Goal: Answer question/provide support

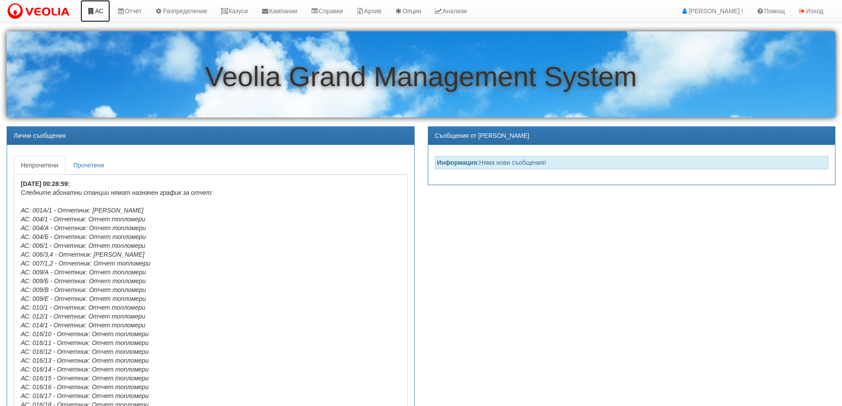
click at [91, 8] on icon at bounding box center [91, 11] width 8 height 6
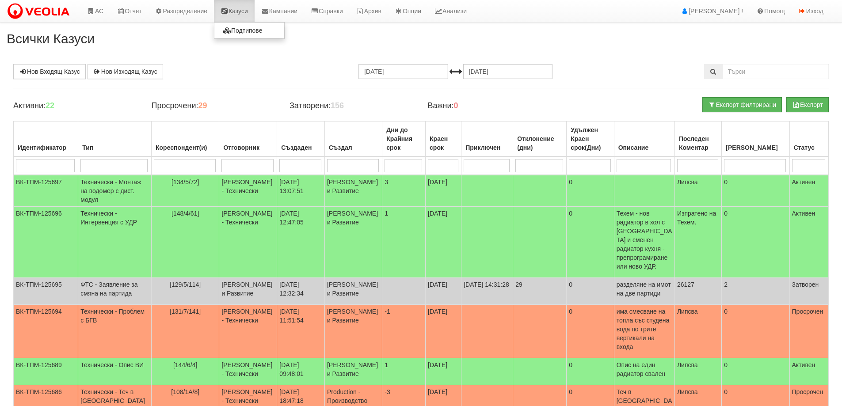
click at [244, 9] on link "Казуси" at bounding box center [234, 11] width 41 height 22
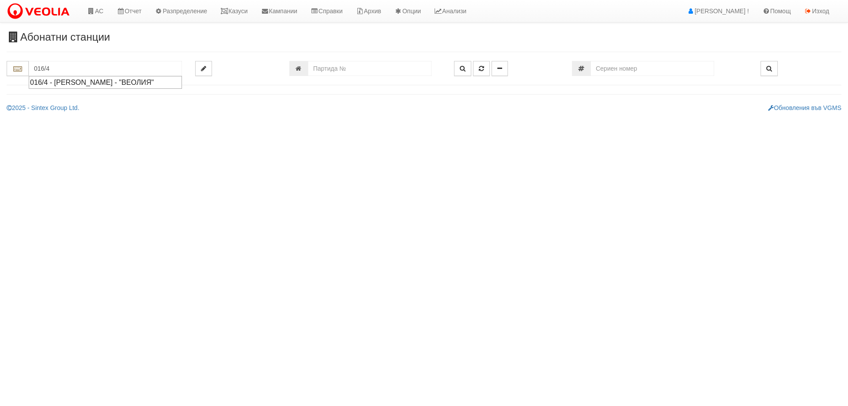
click at [88, 84] on div "016/4 - Орхид Хилс - "ВЕОЛИЯ"" at bounding box center [105, 82] width 151 height 10
type input "016/4 - Орхид Хилс - "ВЕОЛИЯ""
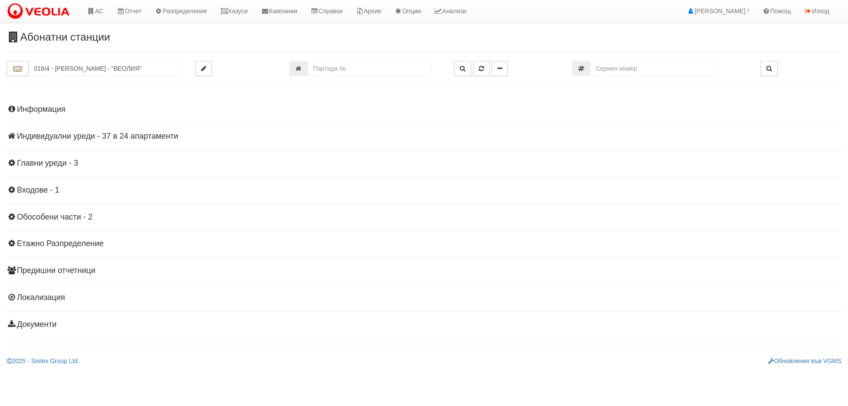
click at [131, 131] on div "Информация Параметри Брой Апартаменти: 24 Ползватели 08/2025 58 % 0 % 24" at bounding box center [424, 216] width 835 height 244
click at [141, 137] on h4 "Индивидуални уреди - 37 в 24 апартаменти" at bounding box center [424, 136] width 835 height 9
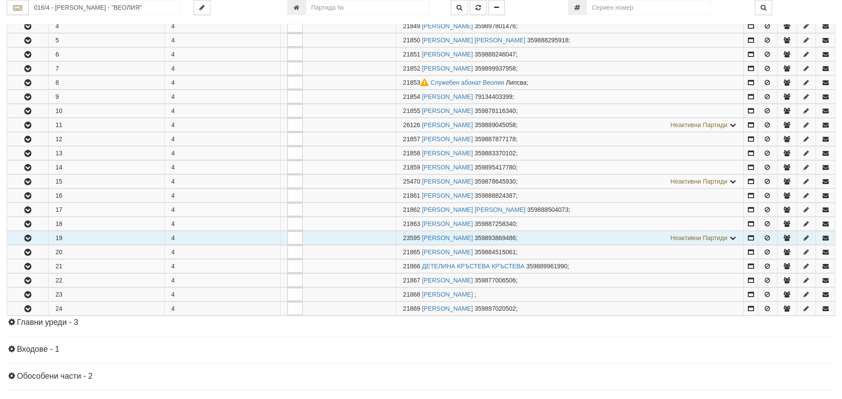
scroll to position [221, 0]
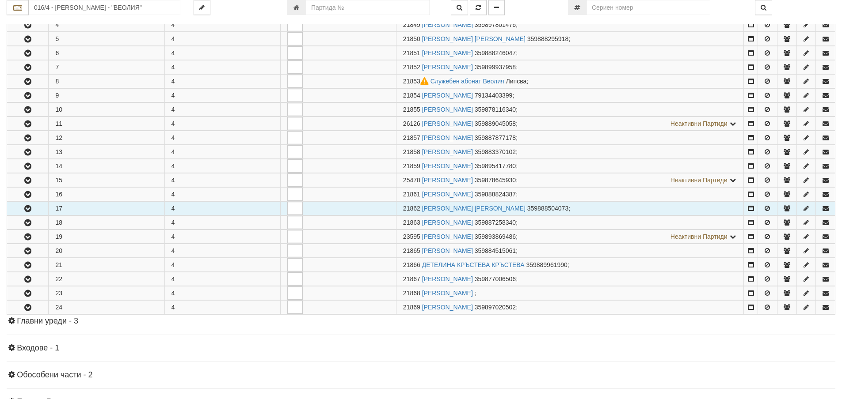
drag, startPoint x: 32, startPoint y: 207, endPoint x: 57, endPoint y: 205, distance: 24.8
click at [33, 207] on icon "button" at bounding box center [28, 209] width 11 height 6
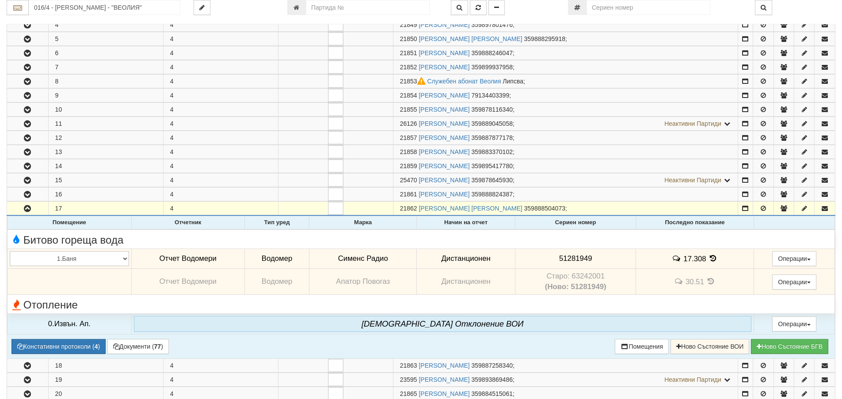
click at [710, 259] on icon at bounding box center [713, 259] width 10 height 8
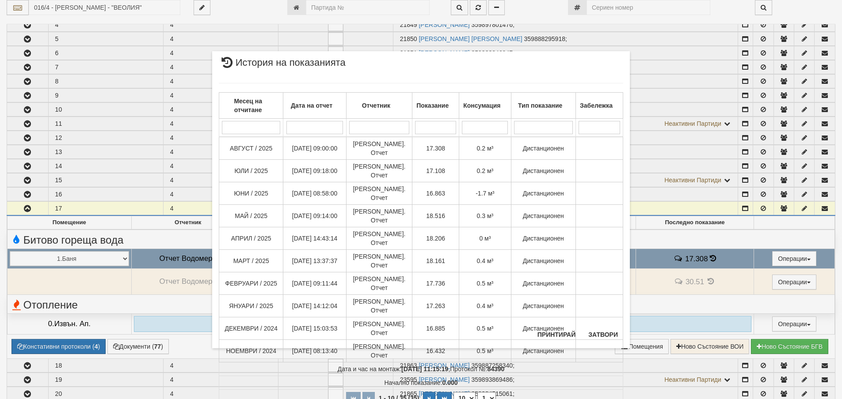
click at [465, 392] on select "10 20 30 40" at bounding box center [464, 398] width 22 height 12
select select "20"
click at [453, 405] on select "10 20 30 40" at bounding box center [464, 398] width 22 height 12
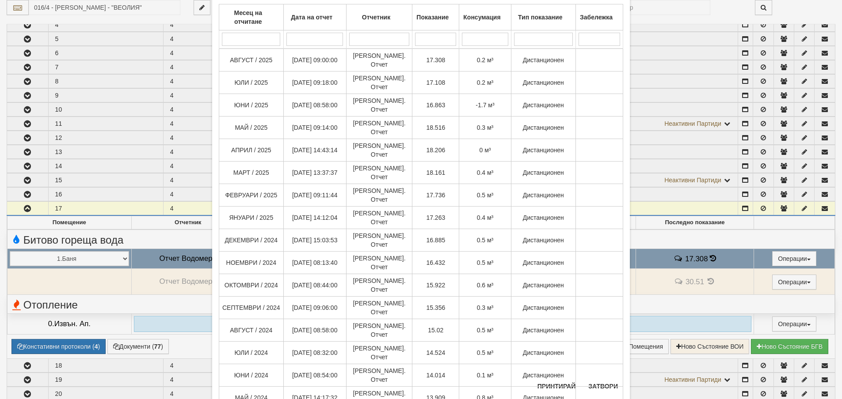
scroll to position [82, 0]
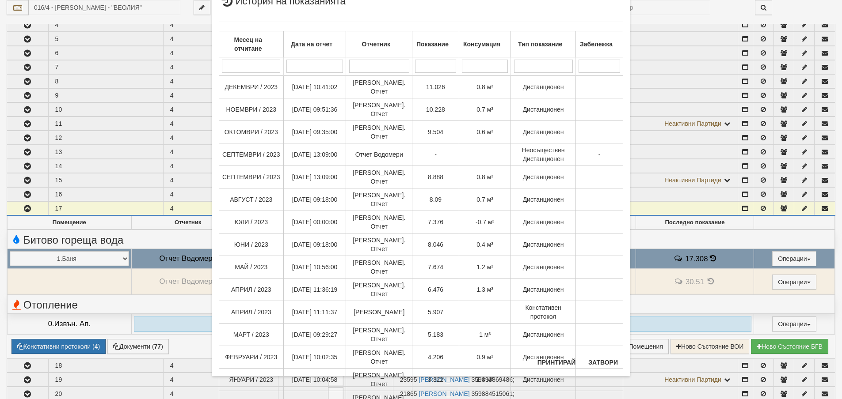
scroll to position [31, 0]
select select "1"
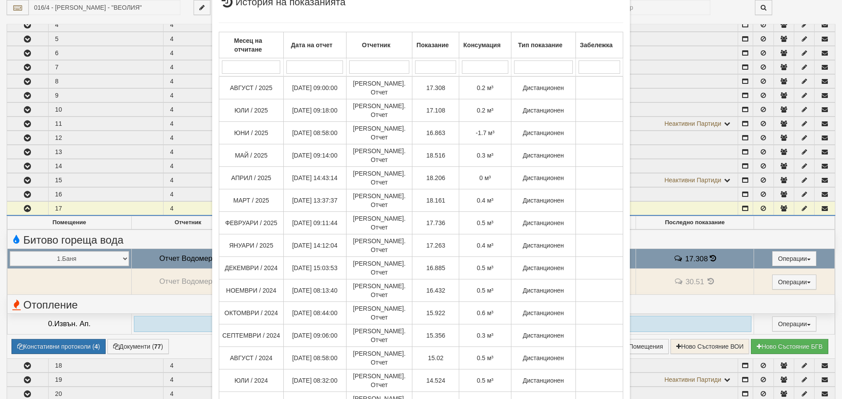
scroll to position [82, 0]
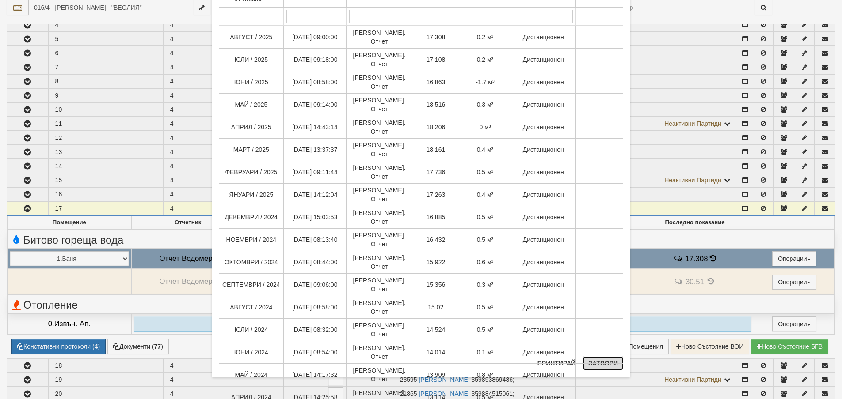
click at [589, 367] on button "Затвори" at bounding box center [603, 364] width 40 height 14
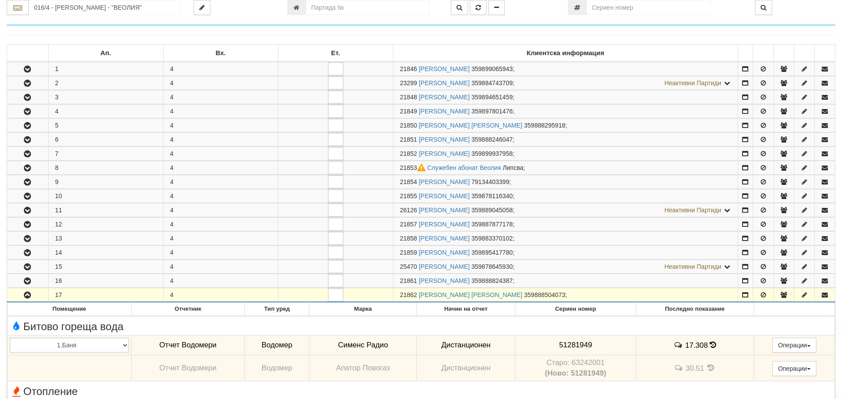
scroll to position [133, 0]
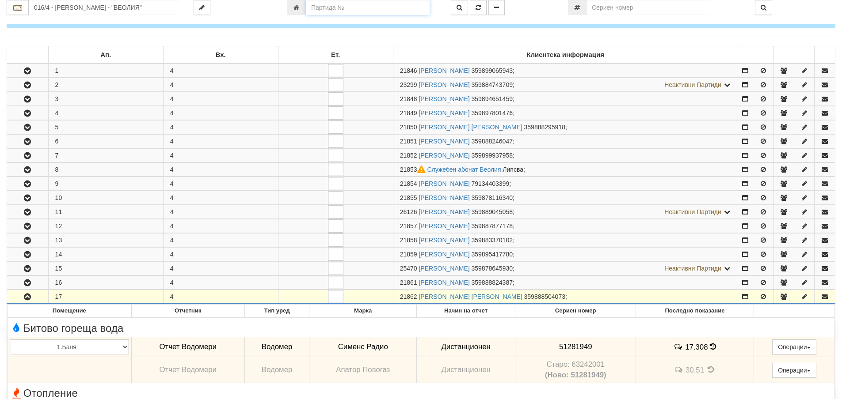
click at [333, 4] on input "number" at bounding box center [368, 7] width 124 height 15
type input "24740"
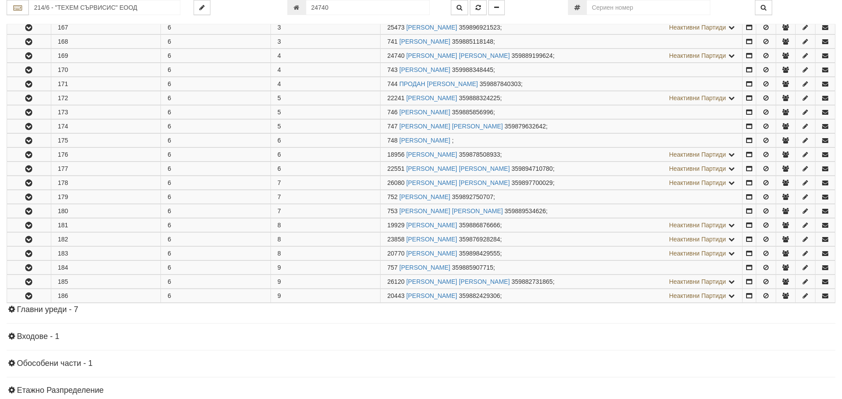
scroll to position [302, 0]
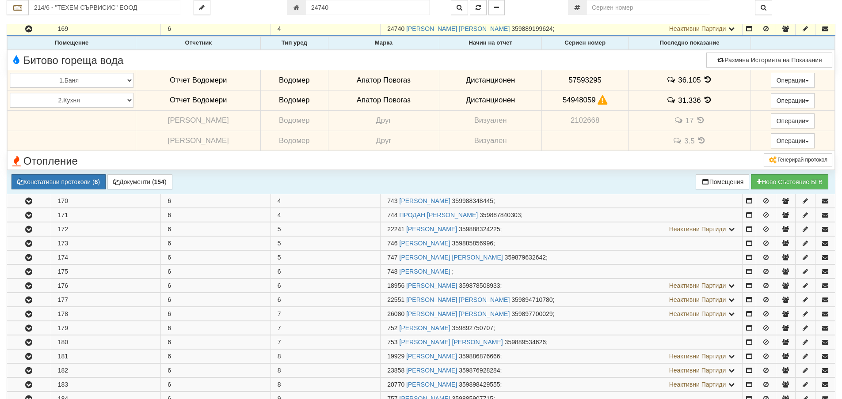
click at [615, 144] on td at bounding box center [584, 141] width 87 height 20
drag, startPoint x: 606, startPoint y: 78, endPoint x: 547, endPoint y: 77, distance: 59.2
click at [547, 77] on td "57593295" at bounding box center [584, 80] width 87 height 20
copy span "57593295"
drag, startPoint x: 556, startPoint y: 99, endPoint x: 590, endPoint y: 102, distance: 34.1
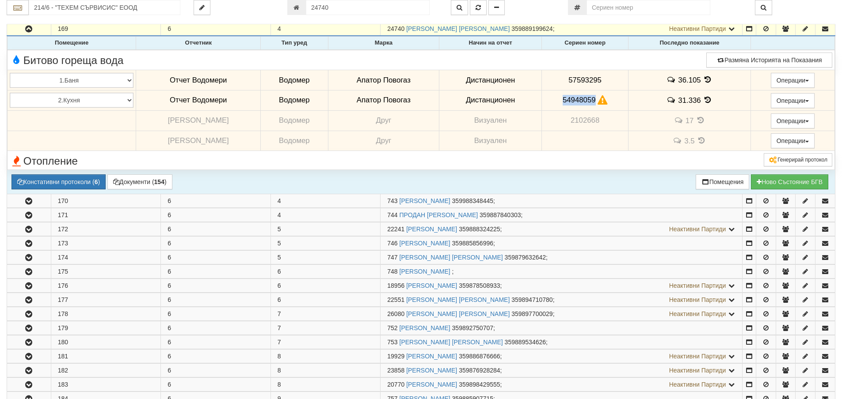
click at [590, 102] on td "54948059" at bounding box center [584, 100] width 87 height 20
copy span "54948059"
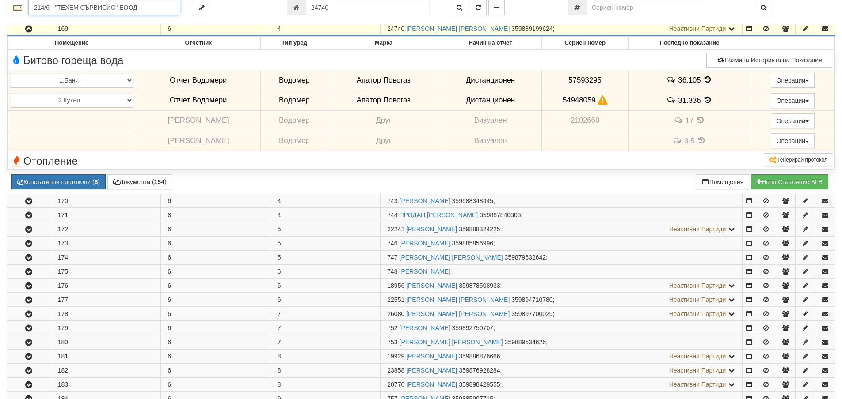
click at [140, 4] on input "214/6 - "ТЕХЕМ СЪРВИСИС" ЕООД" at bounding box center [105, 7] width 152 height 15
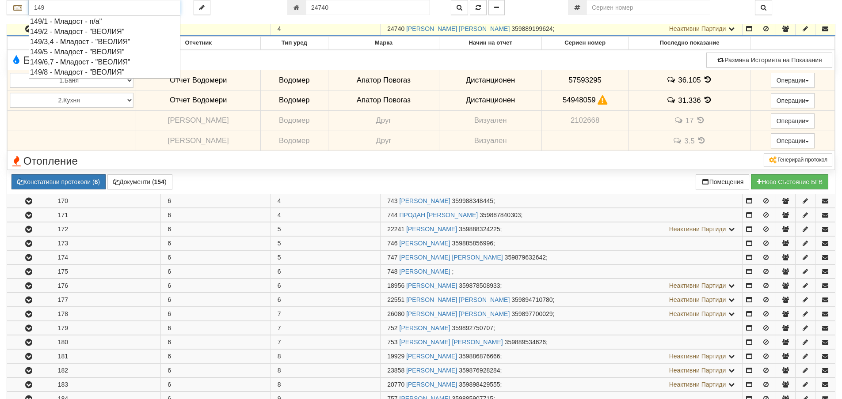
click at [91, 70] on div "149/8 - Младост - "ВЕОЛИЯ"" at bounding box center [104, 72] width 149 height 10
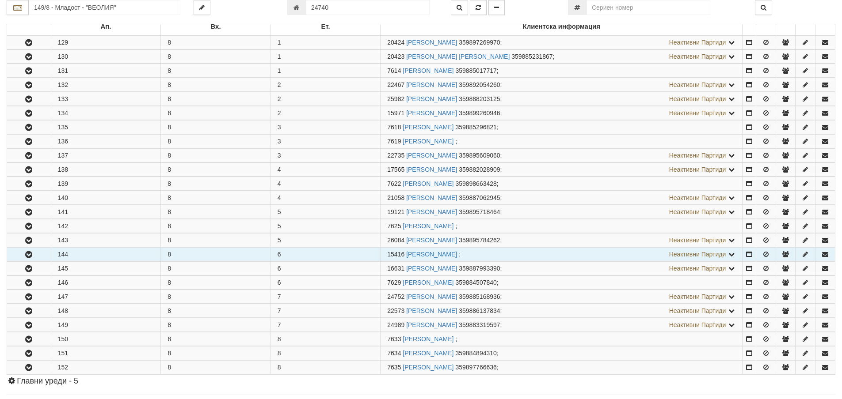
scroll to position [177, 0]
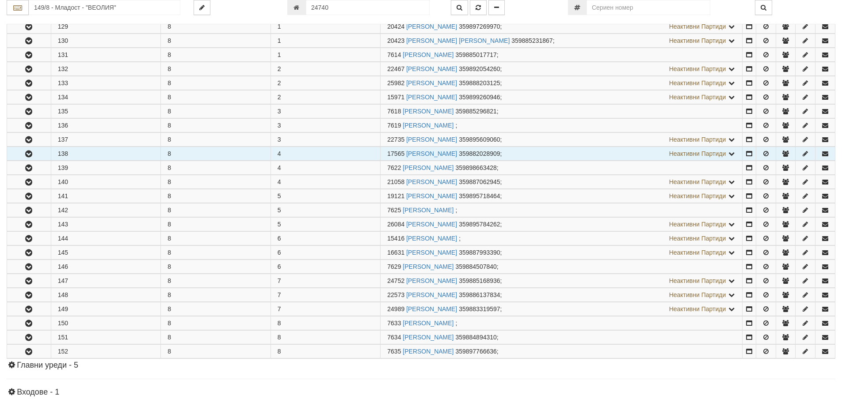
click at [35, 150] on button "button" at bounding box center [29, 153] width 44 height 13
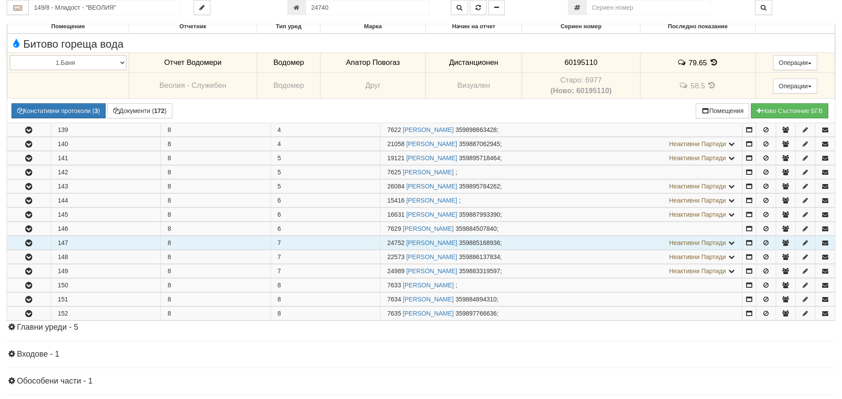
scroll to position [353, 0]
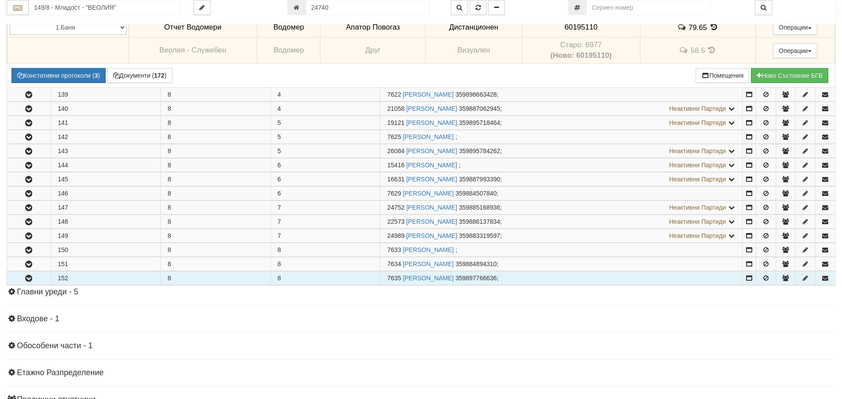
click at [29, 278] on icon "button" at bounding box center [28, 279] width 11 height 6
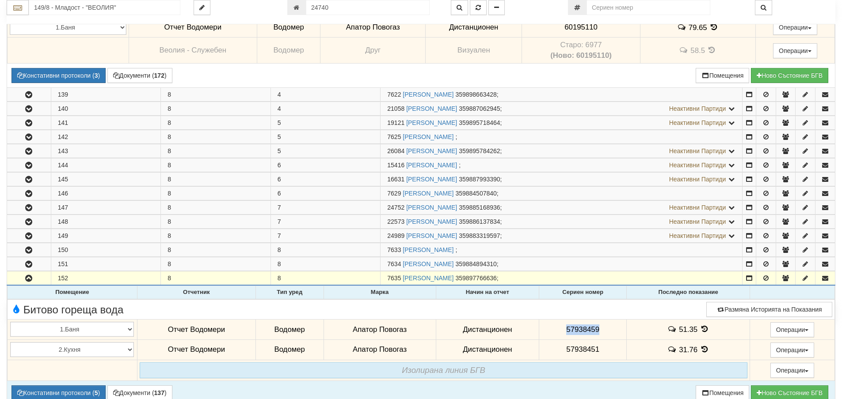
drag, startPoint x: 611, startPoint y: 329, endPoint x: 551, endPoint y: 329, distance: 60.5
click at [551, 329] on td "57938459" at bounding box center [582, 330] width 87 height 20
copy span "57938459"
click at [705, 347] on icon at bounding box center [704, 350] width 10 height 8
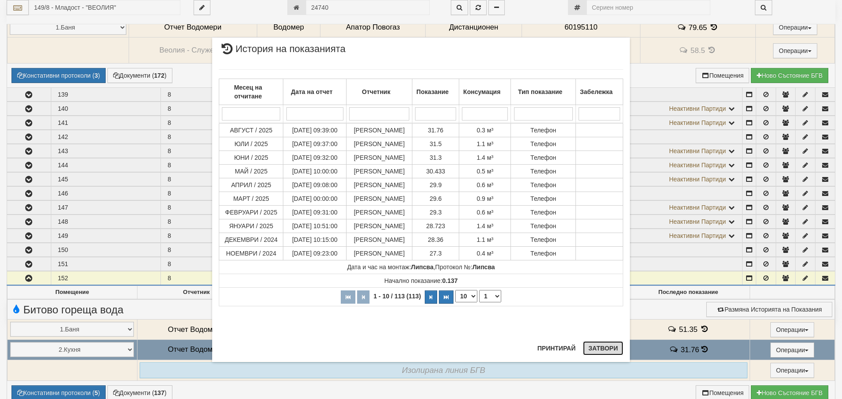
drag, startPoint x: 616, startPoint y: 354, endPoint x: 497, endPoint y: 341, distance: 119.5
click at [616, 354] on button "Затвори" at bounding box center [603, 349] width 40 height 14
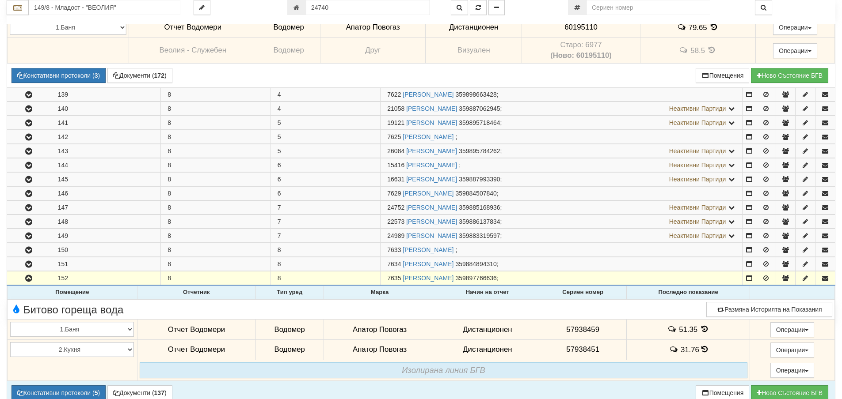
click at [704, 352] on icon at bounding box center [704, 350] width 6 height 8
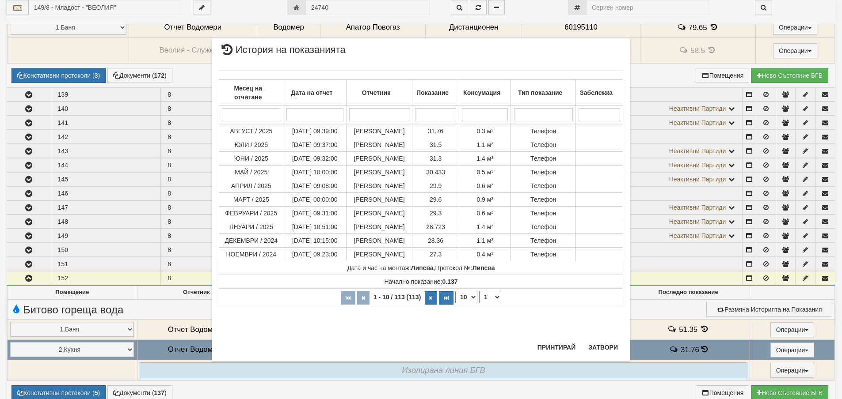
click at [615, 316] on div "Месец на отчитане Дата на отчет Отчетник Показание Консумация Тип показание Заб…" at bounding box center [421, 188] width 404 height 254
drag, startPoint x: 614, startPoint y: 345, endPoint x: 396, endPoint y: 292, distance: 224.2
click at [613, 345] on button "Затвори" at bounding box center [603, 348] width 40 height 14
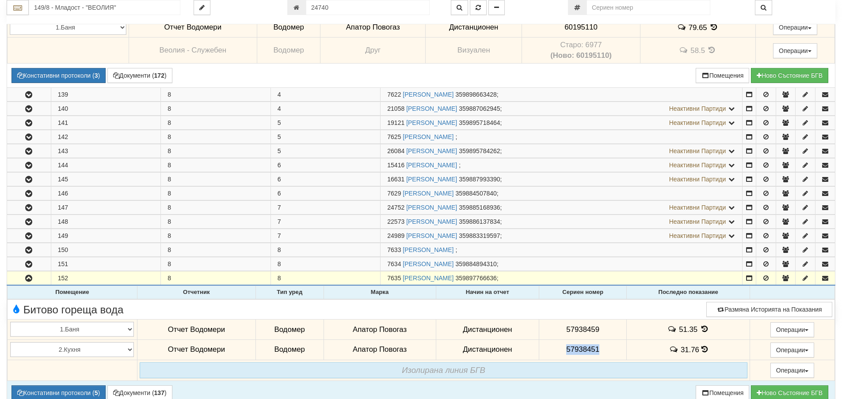
drag, startPoint x: 603, startPoint y: 347, endPoint x: 545, endPoint y: 354, distance: 59.2
click at [545, 354] on td "57938451" at bounding box center [582, 350] width 87 height 20
copy span "57938451"
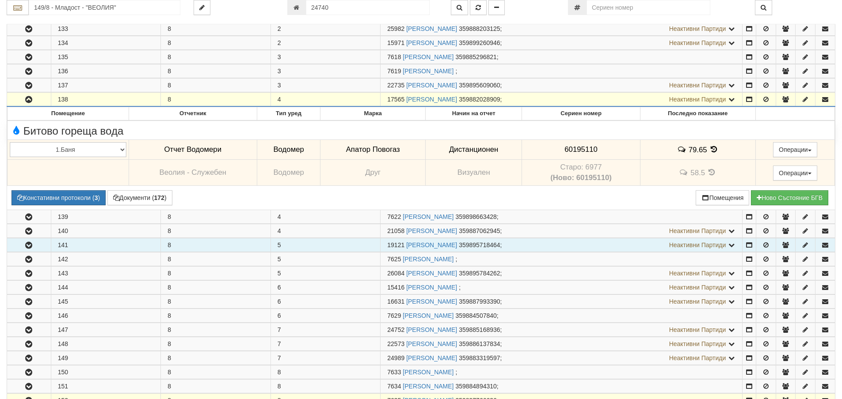
scroll to position [221, 0]
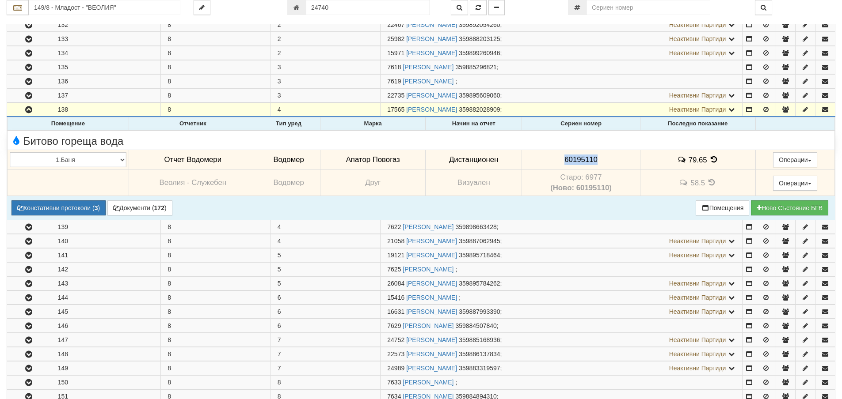
drag, startPoint x: 607, startPoint y: 162, endPoint x: 546, endPoint y: 160, distance: 60.6
click at [546, 160] on td "60195110" at bounding box center [581, 160] width 118 height 20
copy span "60195110"
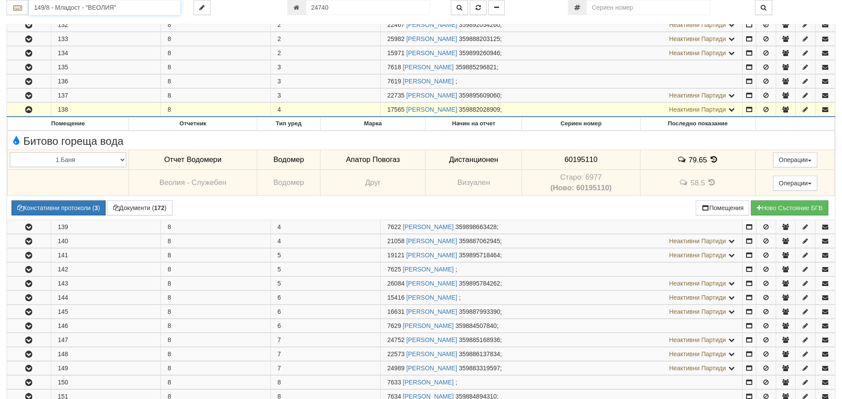
click at [133, 6] on input "149/8 - Младост - "ВЕОЛИЯ"" at bounding box center [105, 7] width 152 height 15
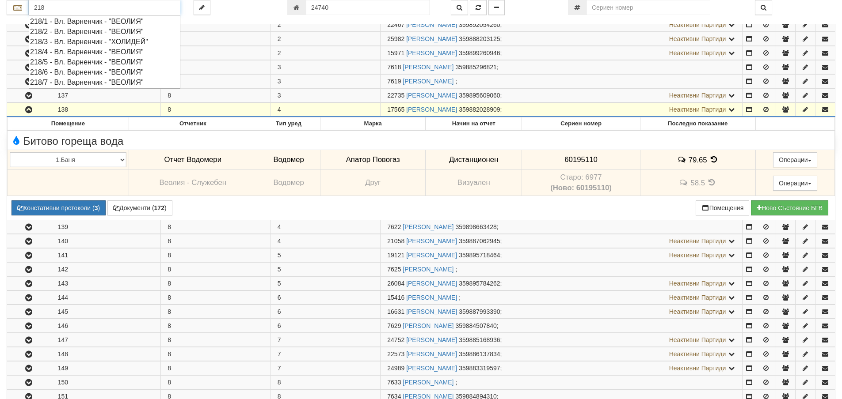
click at [73, 51] on div "218/4 - Вл. Варненчик - "ВЕОЛИЯ"" at bounding box center [104, 52] width 149 height 10
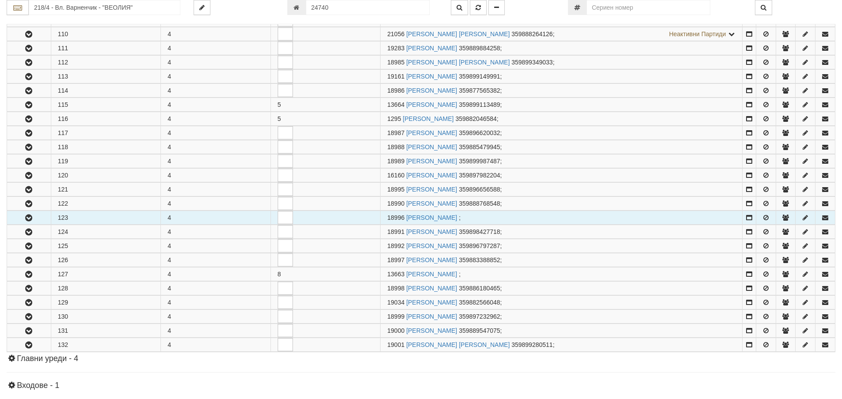
scroll to position [353, 0]
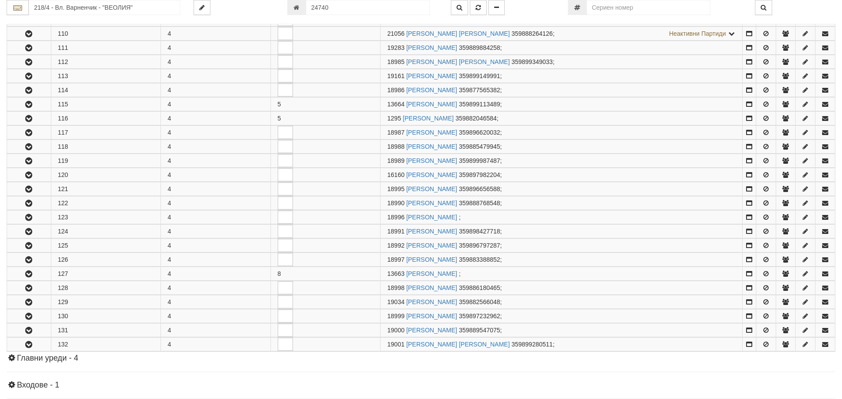
drag, startPoint x: 20, startPoint y: 132, endPoint x: 3, endPoint y: 90, distance: 45.4
click at [16, 126] on button "button" at bounding box center [29, 132] width 44 height 13
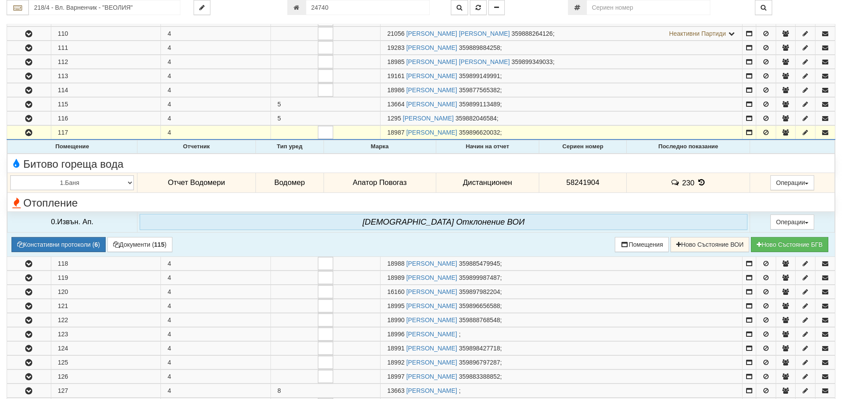
drag, startPoint x: 621, startPoint y: 179, endPoint x: 514, endPoint y: 186, distance: 106.7
click at [514, 186] on tr "1.Баня 2.Кухня 3.Тоалетна 4.Всекидневна 5.Спалня 1 6.Спалня 2 7.Коридор 8.Терас…" at bounding box center [421, 183] width 827 height 20
copy tr "Дистанционен 58241904"
click at [630, 185] on td "230" at bounding box center [687, 183] width 123 height 20
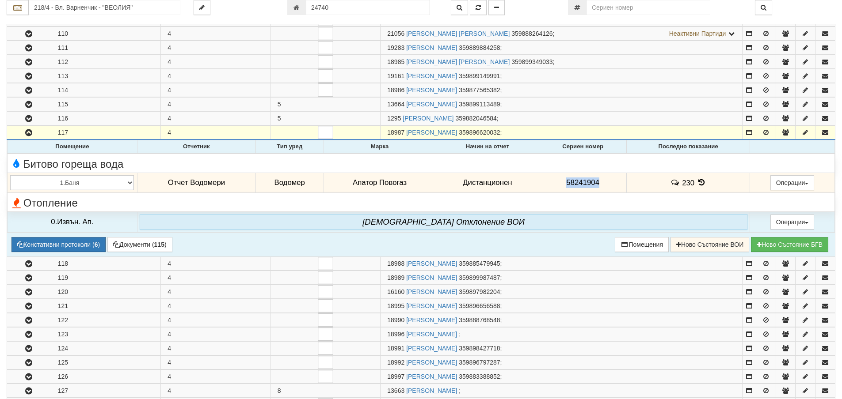
drag, startPoint x: 603, startPoint y: 181, endPoint x: 564, endPoint y: 185, distance: 39.6
click at [564, 185] on td "58241904" at bounding box center [582, 183] width 87 height 20
copy span "58241904"
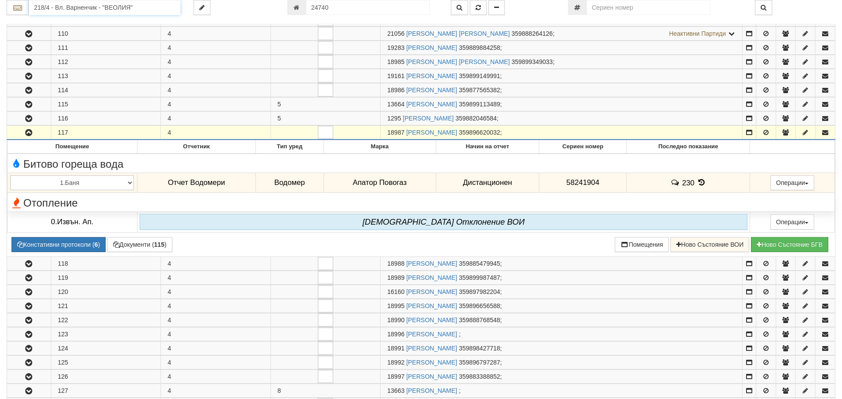
click at [84, 10] on input "218/4 - Вл. Варненчик - "ВЕОЛИЯ"" at bounding box center [105, 7] width 152 height 15
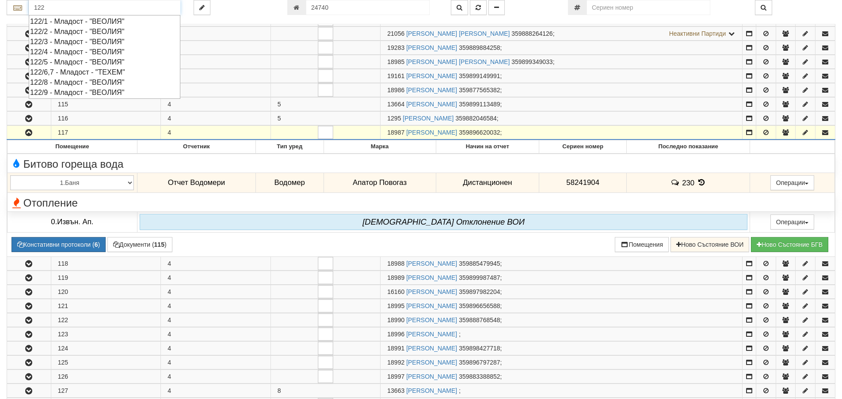
click at [78, 83] on div "122/8 - Младост - "ВЕОЛИЯ"" at bounding box center [104, 82] width 149 height 10
type input "122/8 - Младост - "ВЕОЛИЯ""
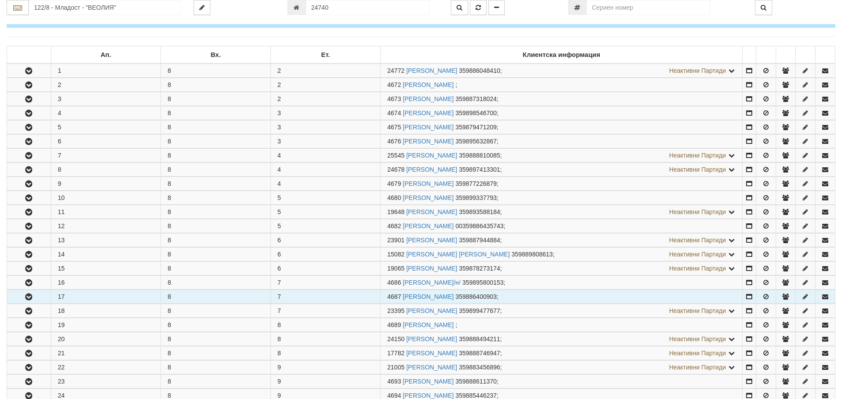
scroll to position [309, 0]
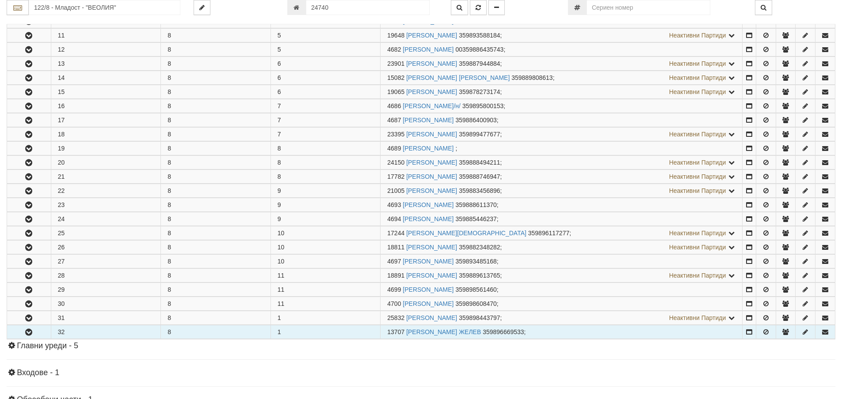
click at [33, 330] on icon "button" at bounding box center [28, 333] width 11 height 6
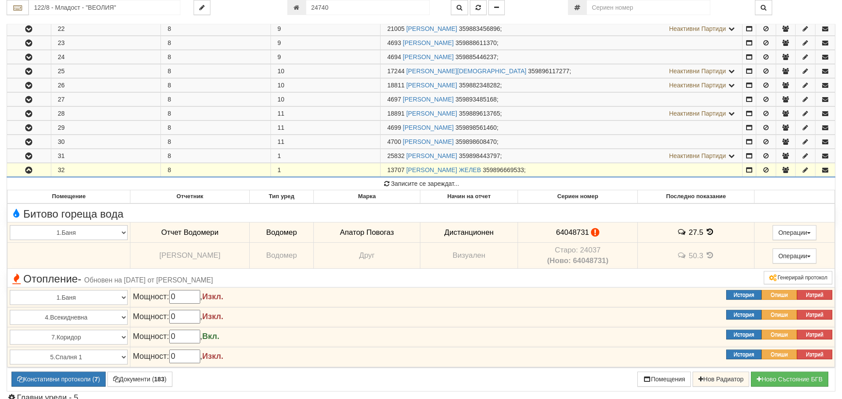
scroll to position [478, 0]
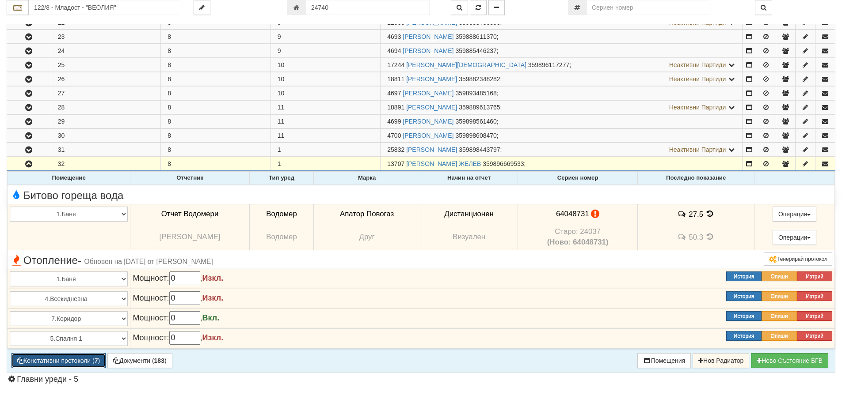
click at [34, 363] on button "Констативни протоколи ( 7 )" at bounding box center [58, 360] width 94 height 15
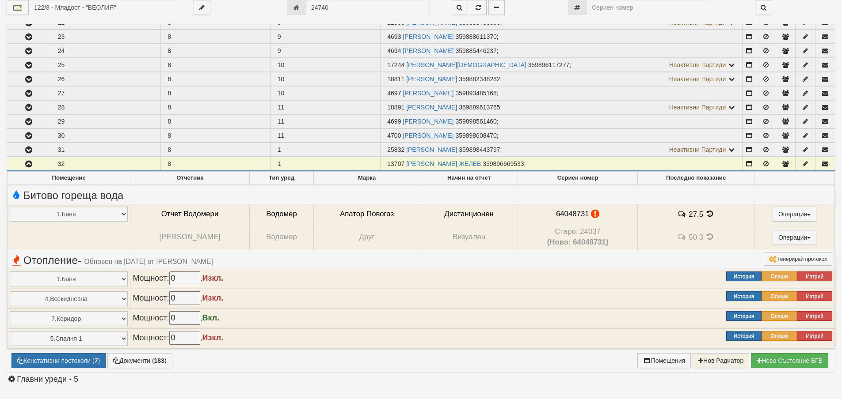
select select "1"
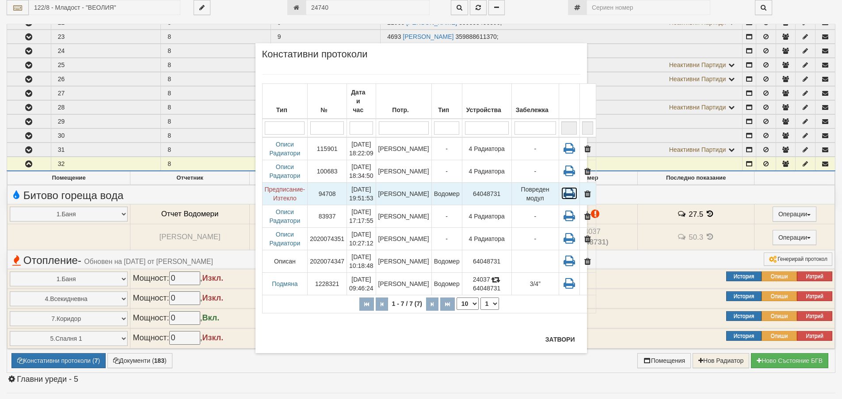
click at [561, 187] on icon at bounding box center [569, 193] width 16 height 12
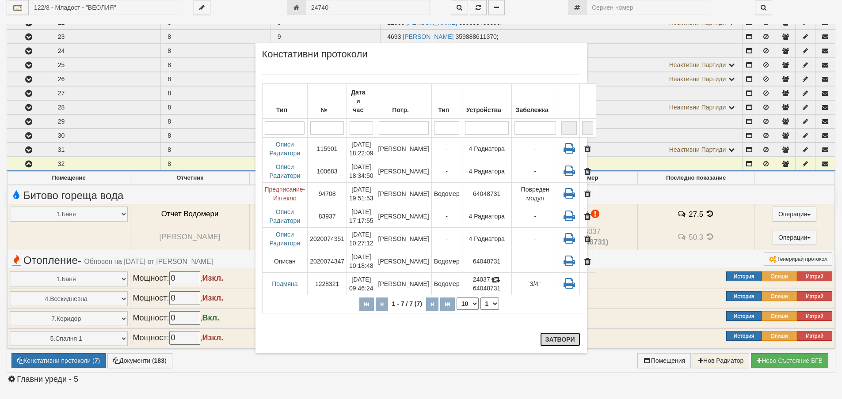
click at [558, 340] on button "Затвори" at bounding box center [560, 340] width 40 height 14
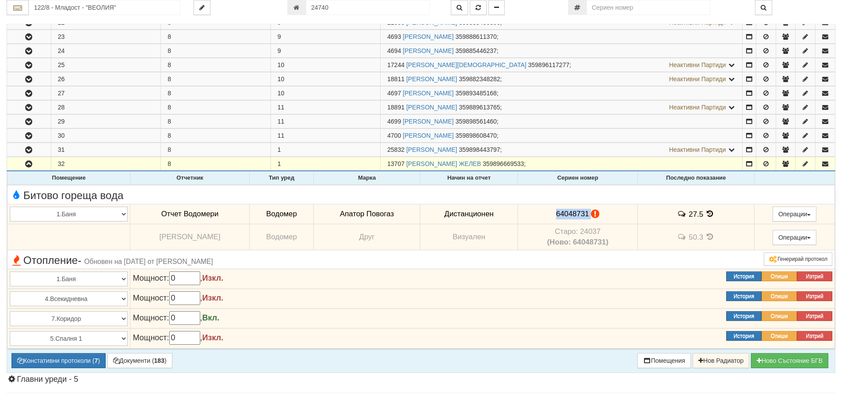
drag, startPoint x: 560, startPoint y: 214, endPoint x: 587, endPoint y: 210, distance: 27.2
click at [595, 215] on td "64048731" at bounding box center [578, 214] width 120 height 20
click at [587, 215] on span "64048731" at bounding box center [572, 214] width 33 height 8
drag, startPoint x: 560, startPoint y: 214, endPoint x: 592, endPoint y: 213, distance: 32.3
click at [589, 213] on span "64048731" at bounding box center [572, 214] width 33 height 8
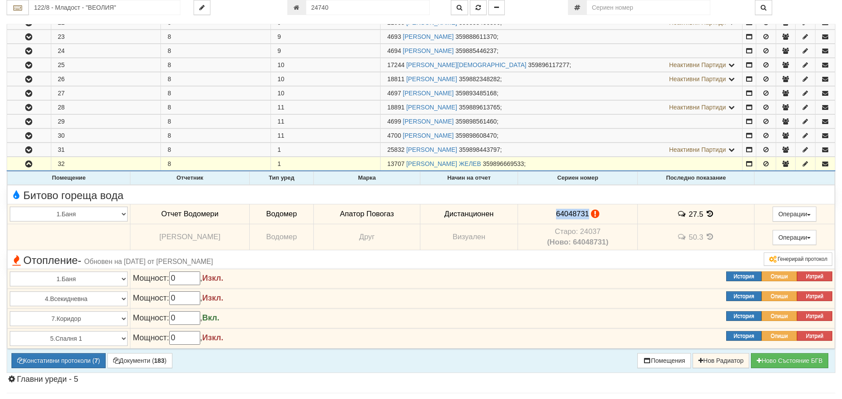
copy span "64048731"
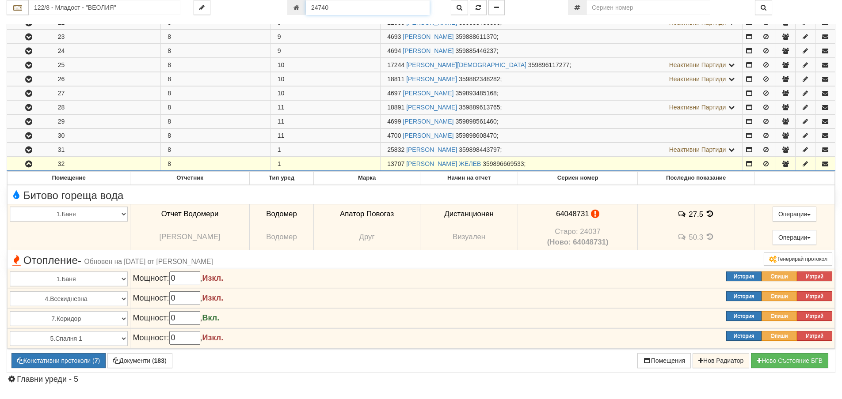
click at [345, 10] on input "24740" at bounding box center [368, 7] width 124 height 15
type input "2757"
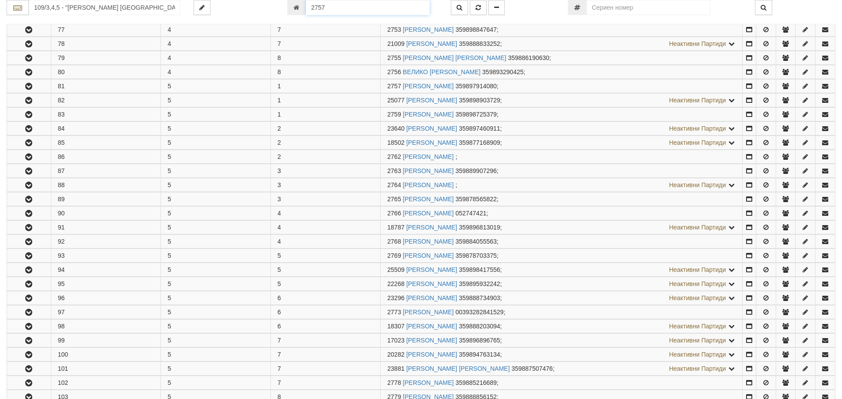
scroll to position [740, 0]
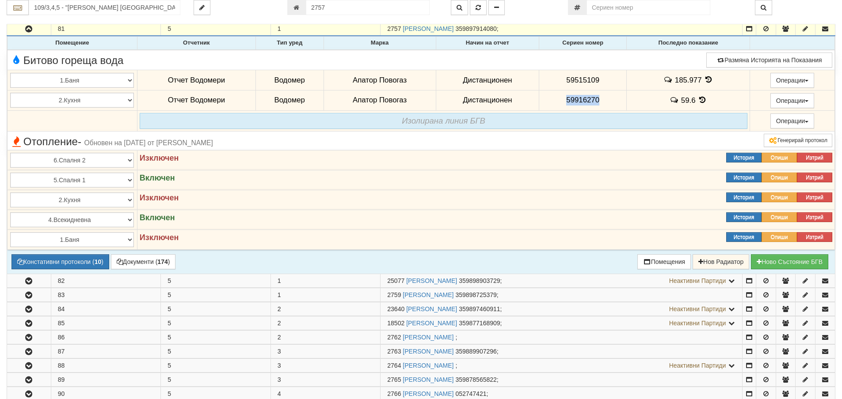
drag, startPoint x: 603, startPoint y: 104, endPoint x: 565, endPoint y: 99, distance: 39.2
click at [539, 102] on td "59916270" at bounding box center [582, 100] width 87 height 20
copy span "59916270"
drag, startPoint x: 607, startPoint y: 80, endPoint x: 522, endPoint y: 74, distance: 85.0
click at [505, 75] on tr "1.Баня 2.Кухня 3.Тоалетна 4.Всекидневна 5.Спалня 1 6.Спалня 2 7.Коридор 8.Терас…" at bounding box center [421, 80] width 827 height 20
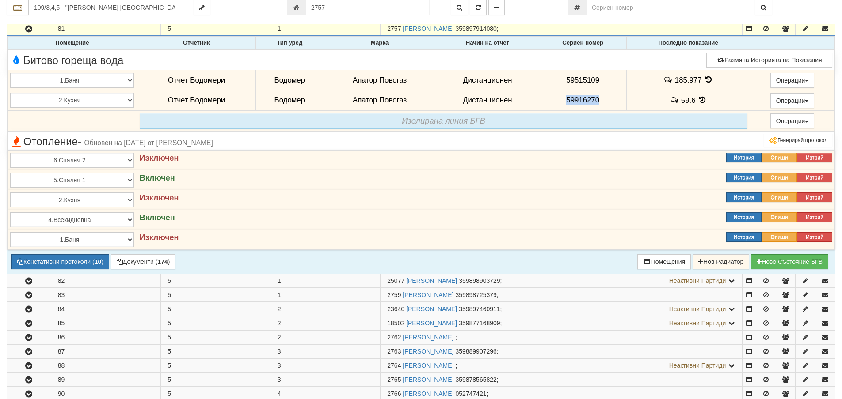
click at [603, 84] on td "59515109" at bounding box center [582, 80] width 87 height 20
drag, startPoint x: 590, startPoint y: 84, endPoint x: 567, endPoint y: 80, distance: 23.3
click at [563, 84] on td "59515109" at bounding box center [582, 80] width 87 height 20
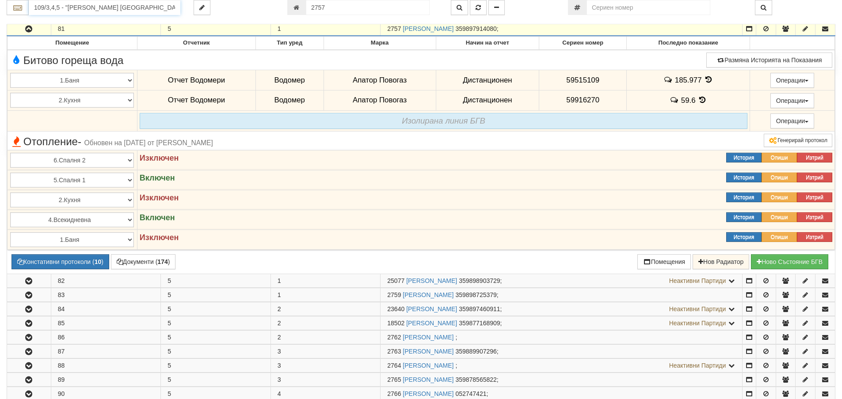
click at [121, 8] on input "109/3,4,5 - "ВЕОЛИЯ ЕНЕРДЖИ ВАРНА " ЕАД" at bounding box center [105, 7] width 152 height 15
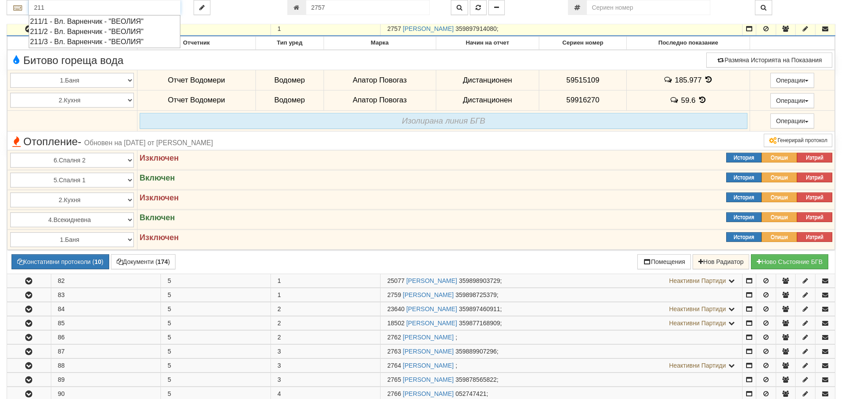
click at [107, 19] on div "211/1 - Вл. Варненчик - "ВЕОЛИЯ"" at bounding box center [104, 21] width 149 height 10
type input "211/1 - Вл. Варненчик - "ВЕОЛИЯ""
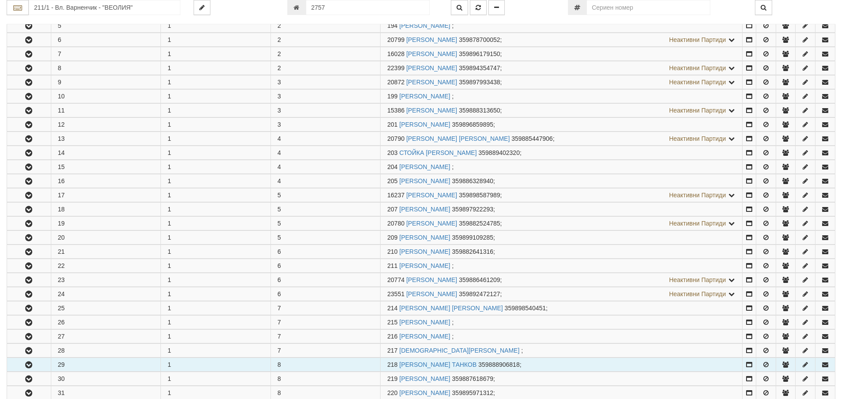
scroll to position [309, 0]
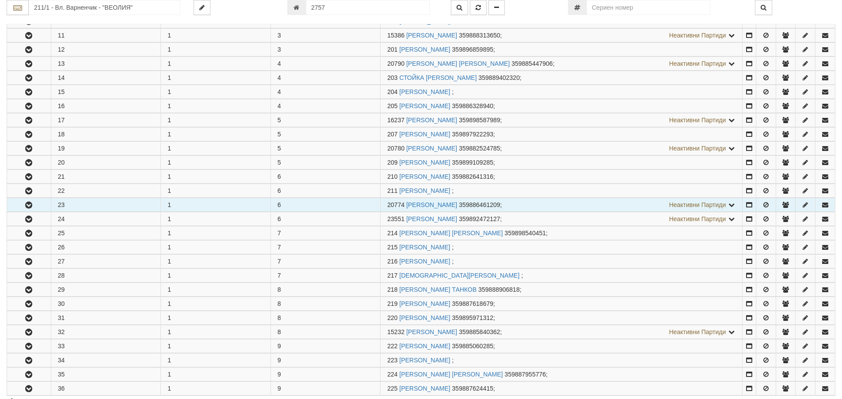
click at [33, 209] on button "button" at bounding box center [29, 204] width 44 height 13
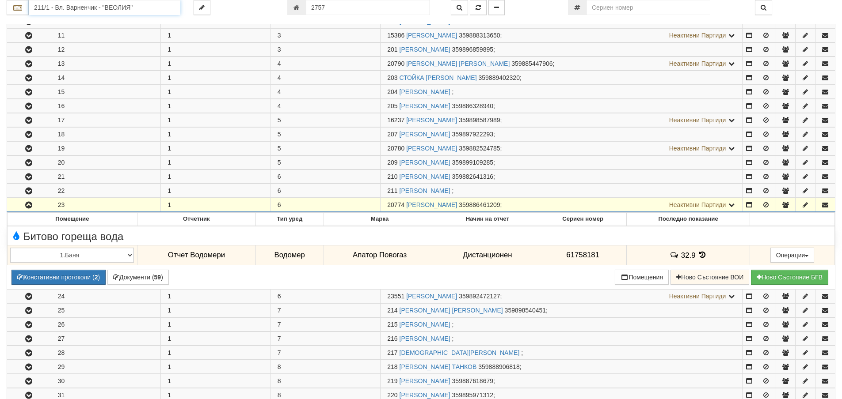
click at [103, 9] on input "211/1 - Вл. Варненчик - "ВЕОЛИЯ"" at bounding box center [105, 7] width 152 height 15
click at [344, 12] on input "2757" at bounding box center [368, 7] width 124 height 15
type input "17585"
type input "133/6 - "ТЕХЕМ СЪРВИСИС" ЕООД"
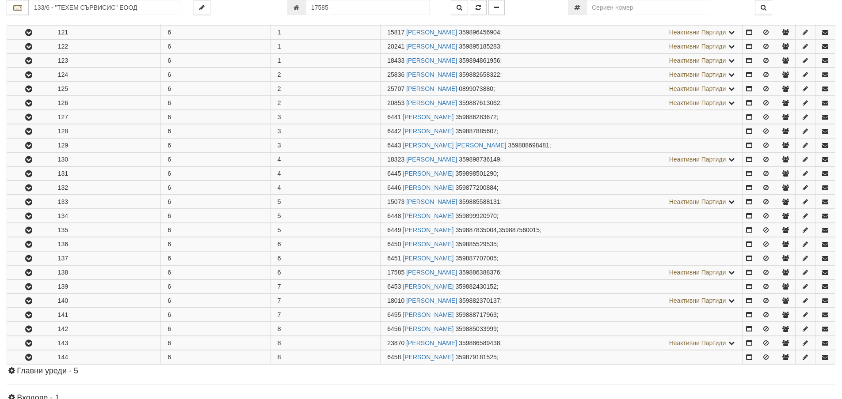
scroll to position [352, 0]
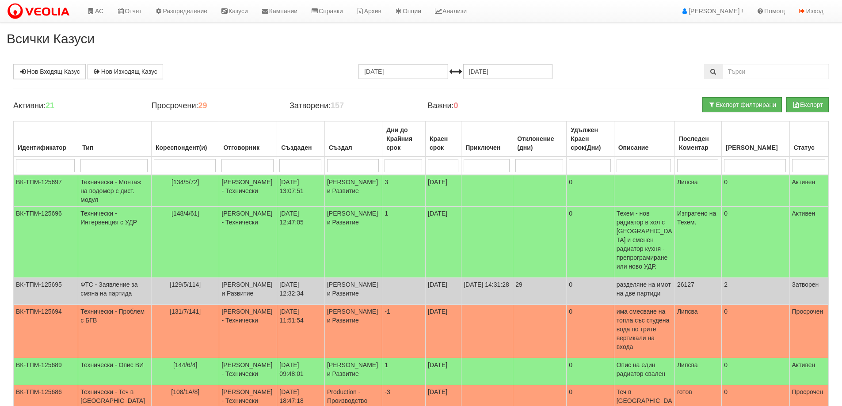
click at [226, 163] on input "search" at bounding box center [247, 165] width 52 height 13
type input "кон"
type input "конс"
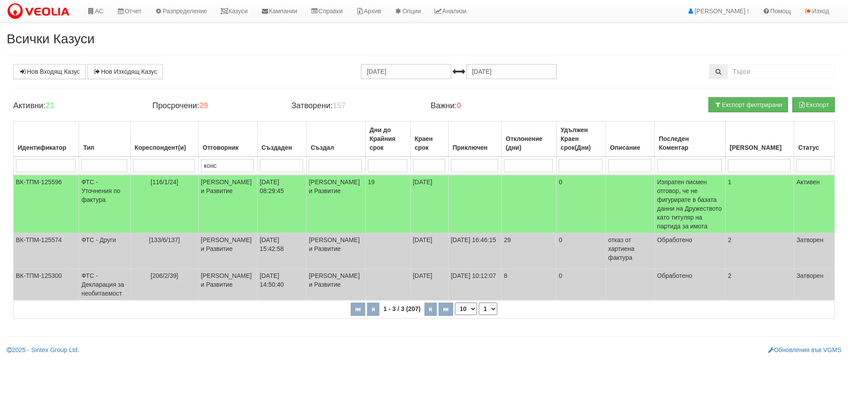
type input "конс"
click at [401, 217] on td "19" at bounding box center [387, 204] width 45 height 58
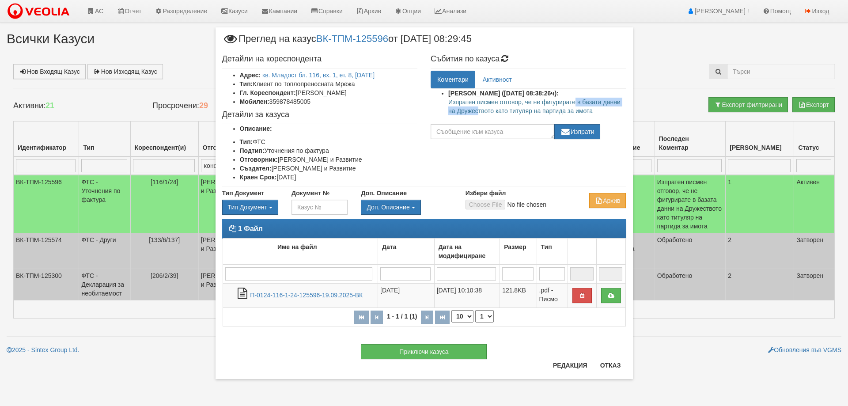
drag, startPoint x: 450, startPoint y: 99, endPoint x: 525, endPoint y: 99, distance: 74.7
click at [525, 99] on p "Изпратен писмен отговор, че не фигурирате в базата данни на Дружеството като ти…" at bounding box center [537, 107] width 178 height 18
drag, startPoint x: 532, startPoint y: 102, endPoint x: 609, endPoint y: 109, distance: 76.8
click at [609, 109] on p "Изпратен писмен отговор, че не фигурирате в базата данни на Дружеството като ти…" at bounding box center [537, 107] width 178 height 18
copy p "не фигурирате в базата данни на Дружеството като титуляр на партида за имота"
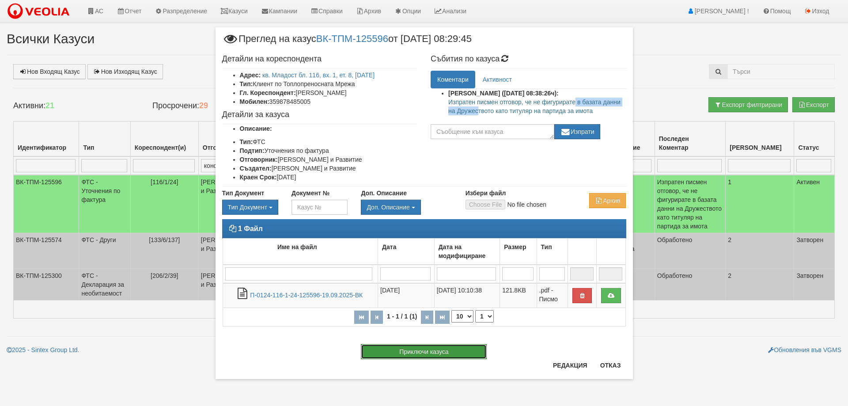
click at [388, 350] on button "Приключи казуса" at bounding box center [424, 351] width 126 height 15
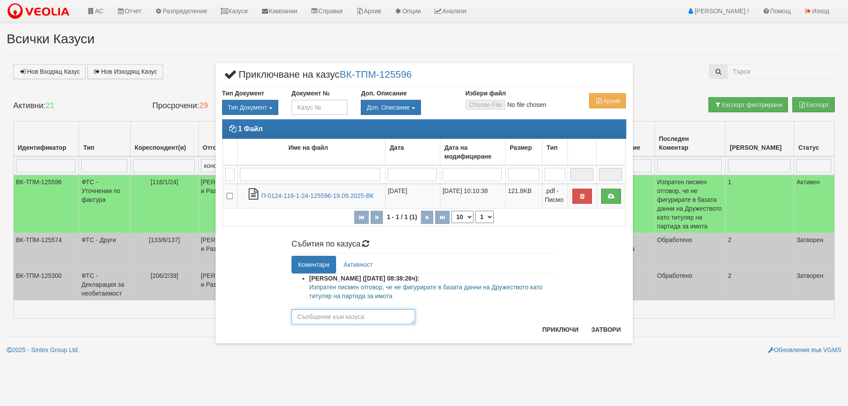
click at [383, 315] on textarea at bounding box center [354, 316] width 124 height 15
paste textarea "не фигурирате в базата данни на Дружеството като титуляр на партида за имота"
type textarea "не фигурирате в базата данни на Дружеството като титуляр на партида за имота"
click at [565, 330] on button "Приключи" at bounding box center [560, 330] width 47 height 14
